Goal: Task Accomplishment & Management: Use online tool/utility

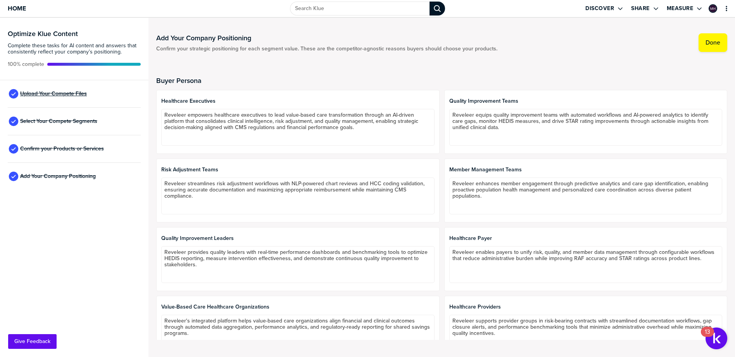
click at [78, 92] on span "Upload Your Compete Files" at bounding box center [53, 94] width 67 height 6
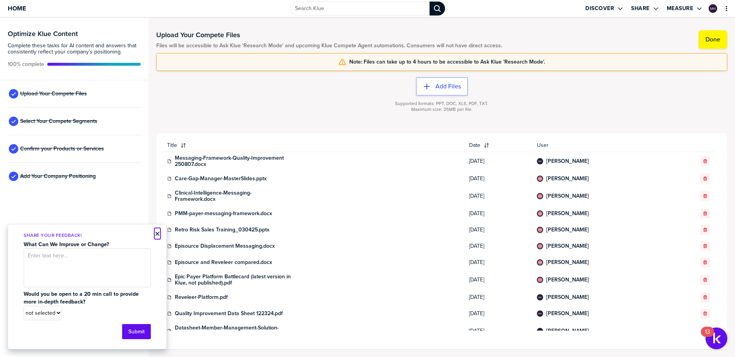
click at [156, 232] on button "×" at bounding box center [157, 233] width 5 height 9
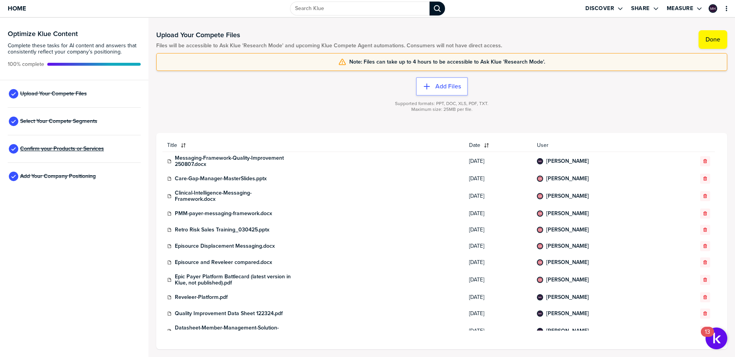
click at [74, 148] on span "Confirm your Products or Services" at bounding box center [62, 149] width 84 height 6
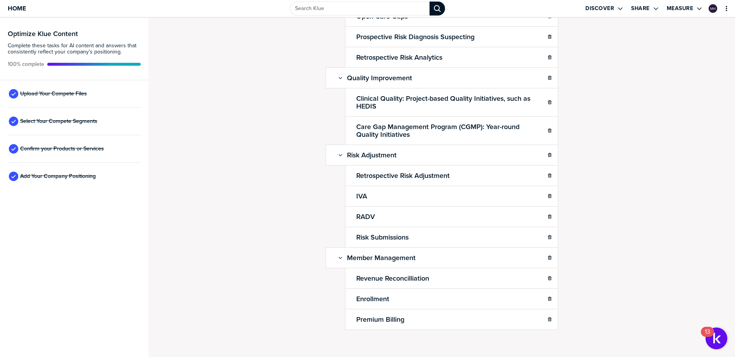
scroll to position [341, 0]
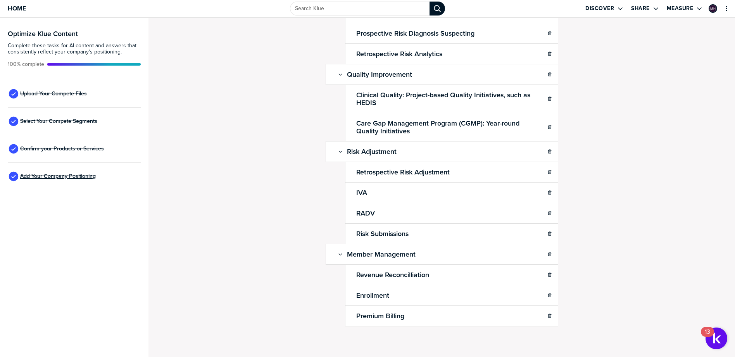
click at [54, 179] on span "Add Your Company Positioning" at bounding box center [58, 176] width 76 height 6
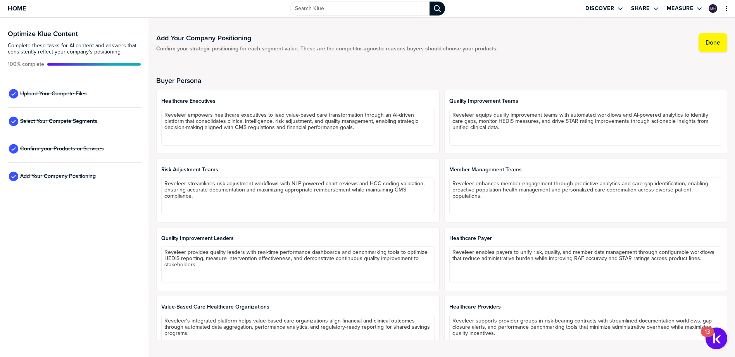
click at [59, 94] on span "Upload Your Compete Files" at bounding box center [53, 94] width 67 height 6
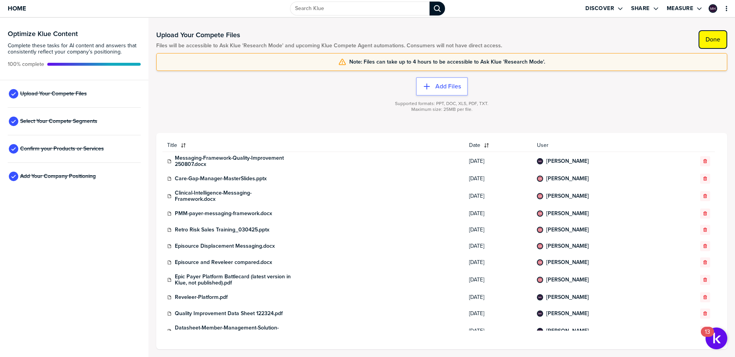
click at [716, 37] on label "Done" at bounding box center [713, 40] width 15 height 8
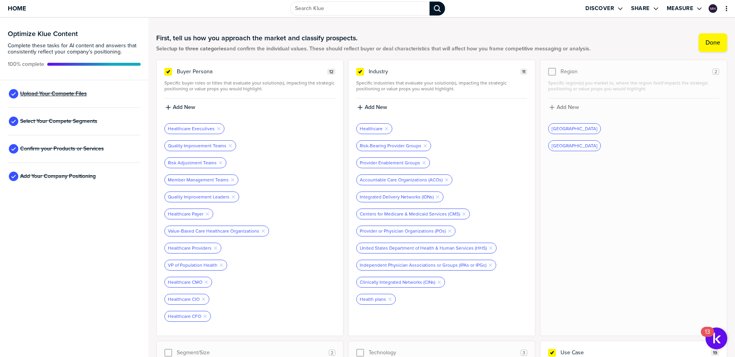
click at [67, 94] on span "Upload Your Compete Files" at bounding box center [53, 94] width 67 height 6
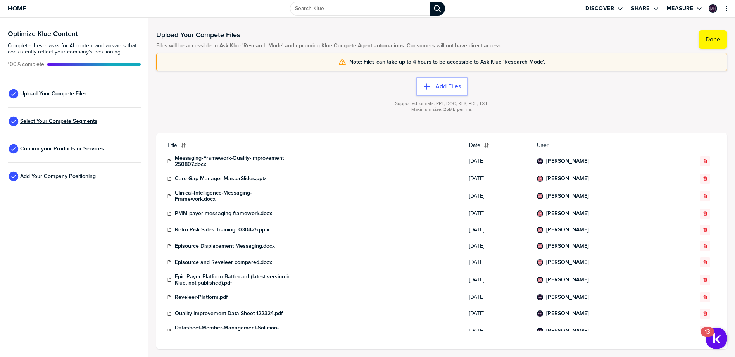
click at [77, 123] on span "Select Your Compete Segments" at bounding box center [58, 121] width 77 height 6
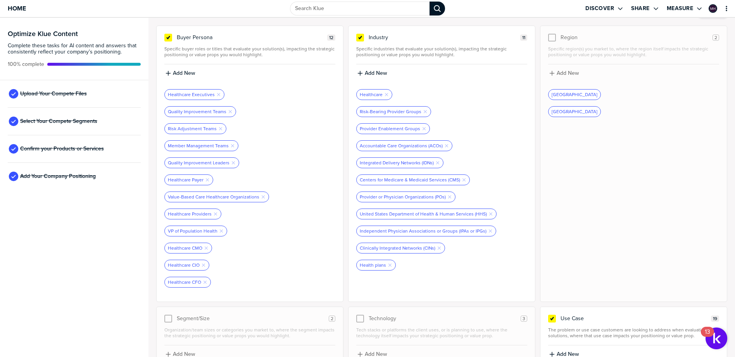
scroll to position [34, 0]
click at [62, 147] on span "Confirm your Products or Services" at bounding box center [62, 149] width 84 height 6
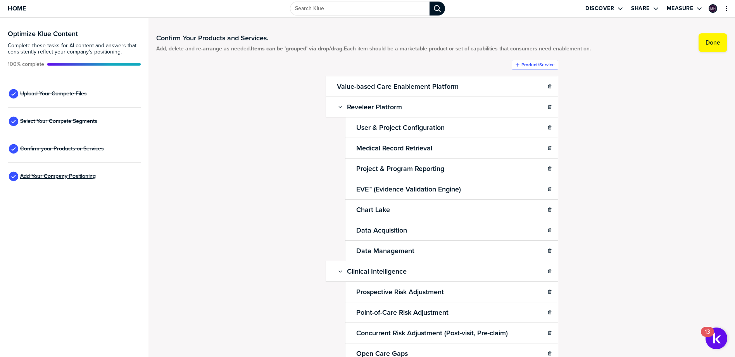
click at [69, 173] on span "Add Your Company Positioning" at bounding box center [58, 176] width 76 height 6
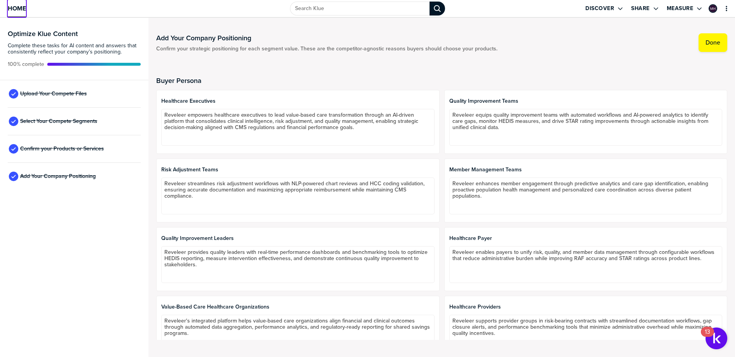
click at [23, 8] on span "Home" at bounding box center [17, 8] width 18 height 7
